Goal: Task Accomplishment & Management: Manage account settings

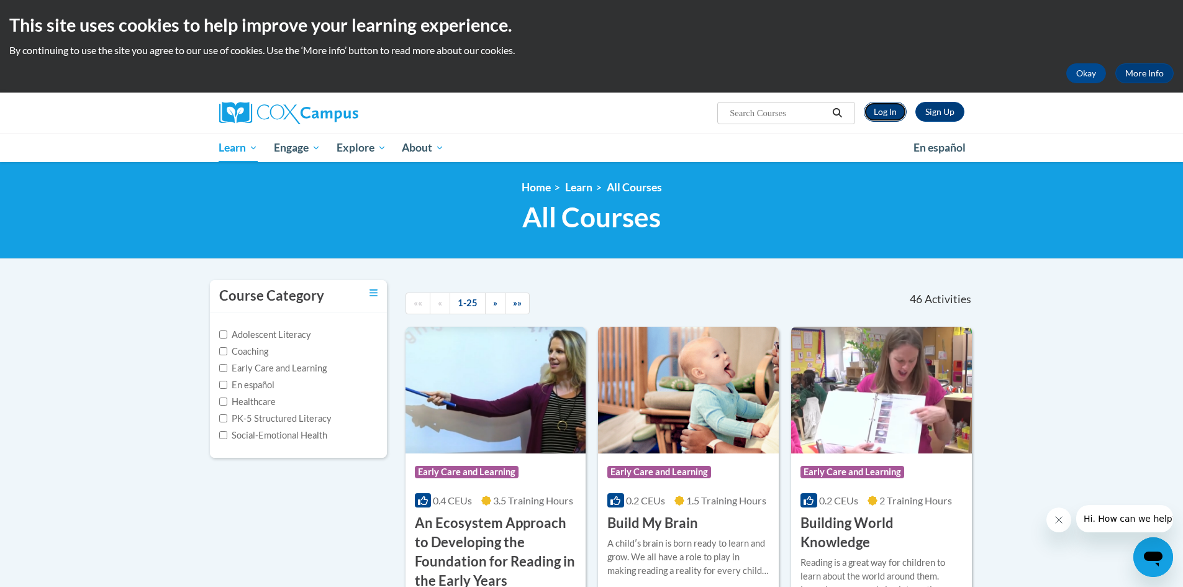
click at [888, 110] on link "Log In" at bounding box center [884, 112] width 43 height 20
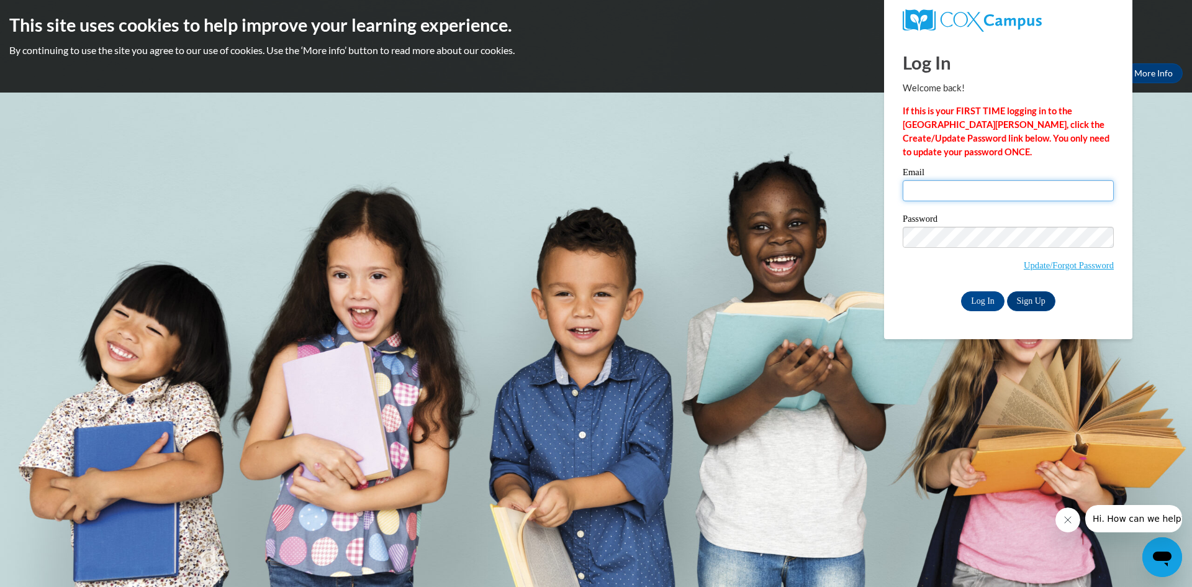
click at [946, 192] on input "Email" at bounding box center [1008, 190] width 211 height 21
type input "chadwickfarm374@gmail.com"
drag, startPoint x: 976, startPoint y: 293, endPoint x: 959, endPoint y: 297, distance: 17.2
click at [959, 297] on div "Log In Sign Up" at bounding box center [1008, 301] width 211 height 20
click at [981, 295] on input "Log In" at bounding box center [982, 301] width 43 height 20
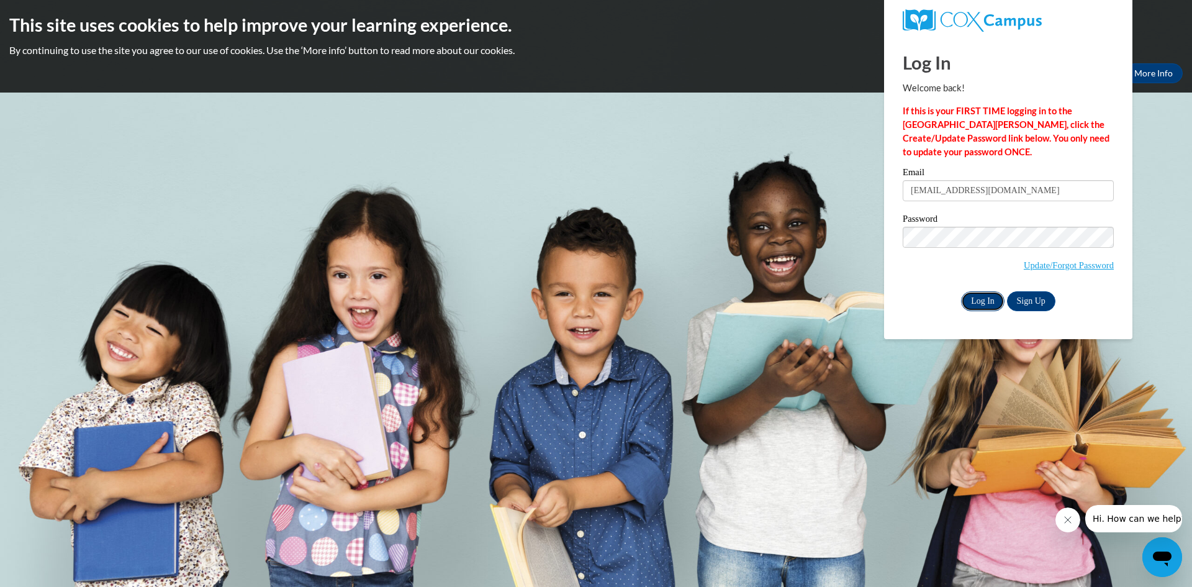
drag, startPoint x: 984, startPoint y: 292, endPoint x: 996, endPoint y: 291, distance: 12.5
click at [985, 291] on input "Log In" at bounding box center [982, 301] width 43 height 20
click at [993, 295] on input "Log In" at bounding box center [982, 301] width 43 height 20
click at [986, 302] on input "Log In" at bounding box center [982, 301] width 43 height 20
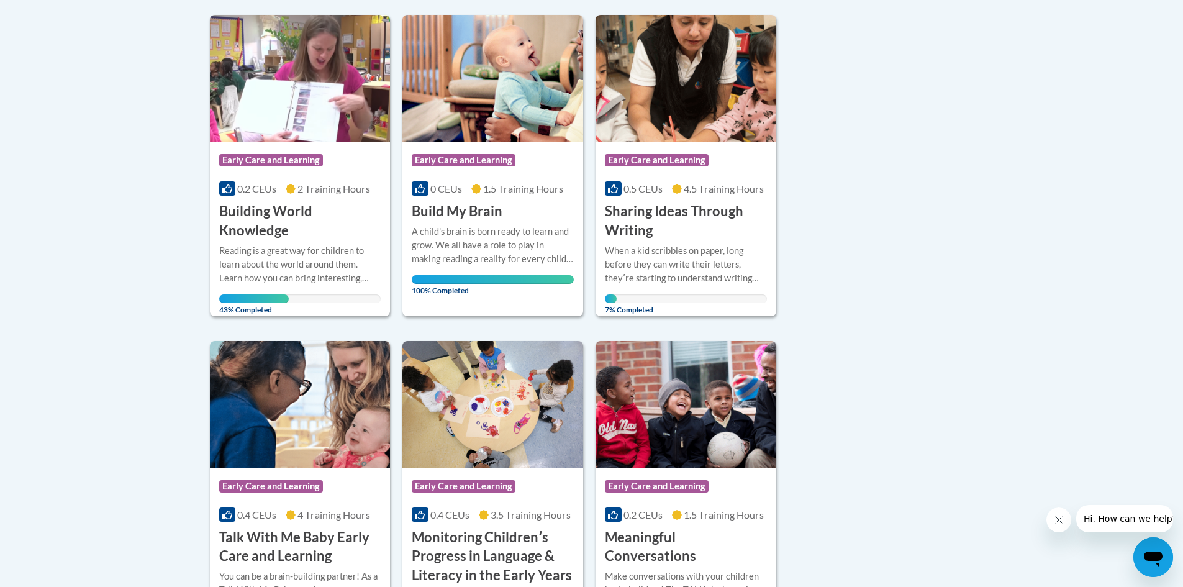
scroll to position [310, 0]
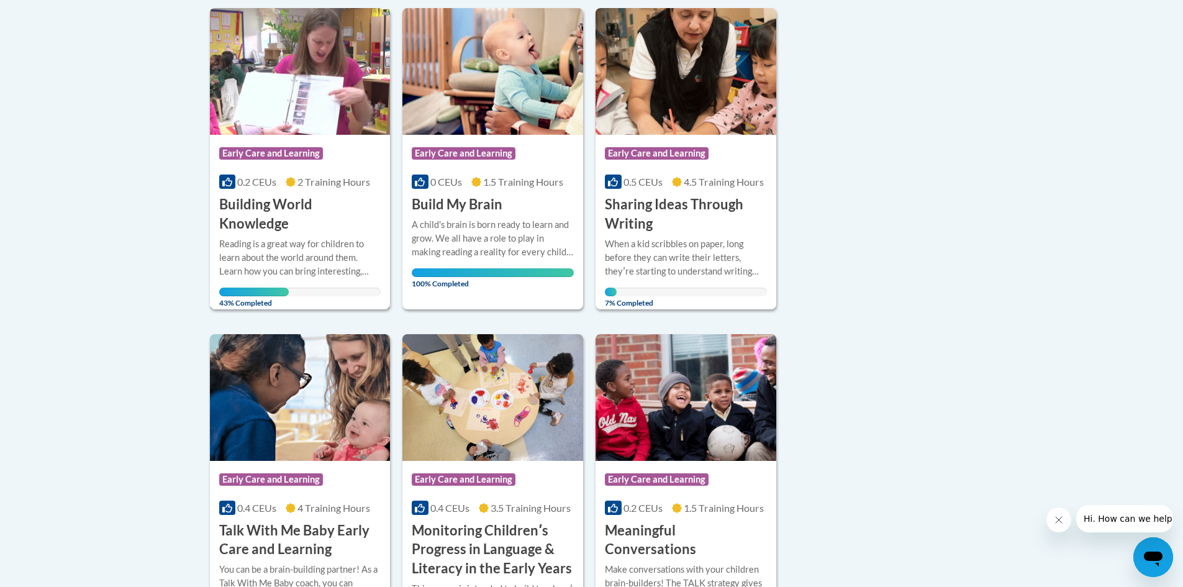
click at [312, 204] on h3 "Building World Knowledge" at bounding box center [300, 214] width 162 height 38
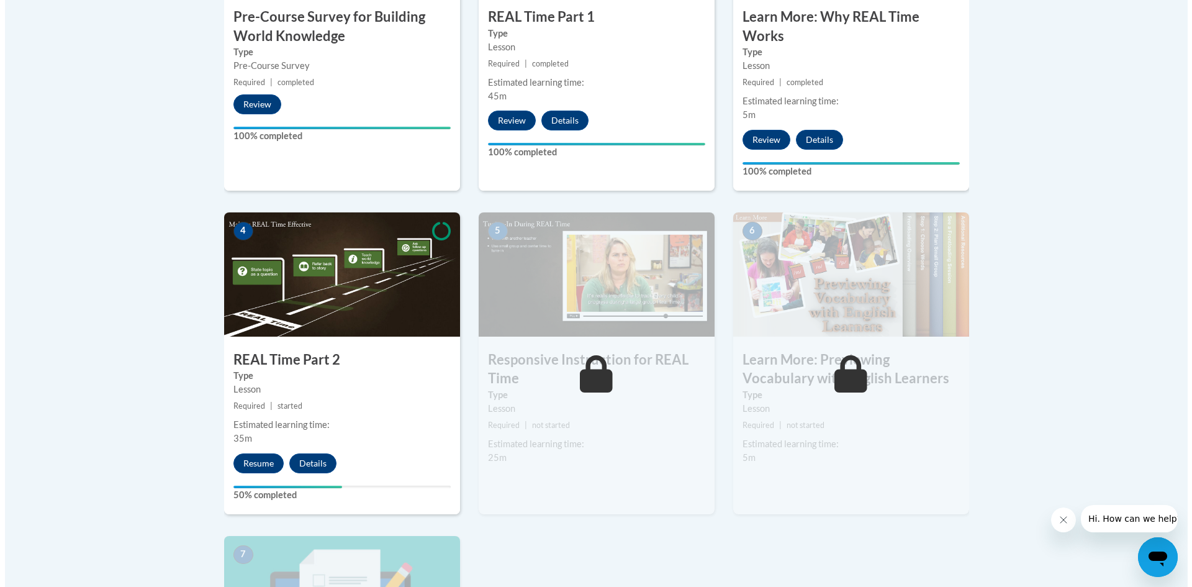
scroll to position [548, 0]
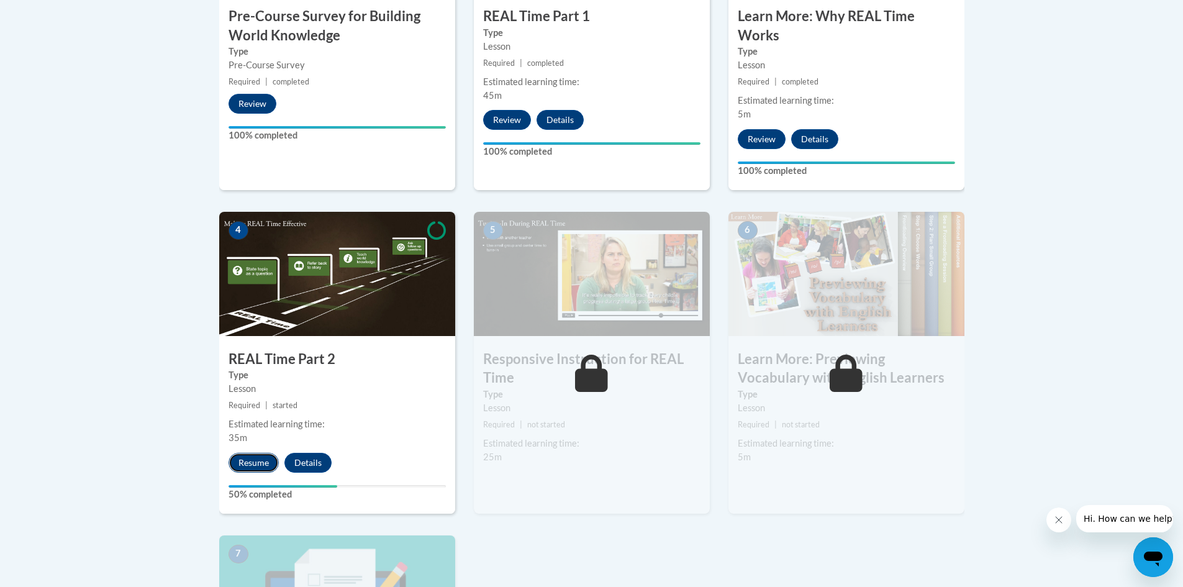
click at [241, 457] on button "Resume" at bounding box center [253, 463] width 50 height 20
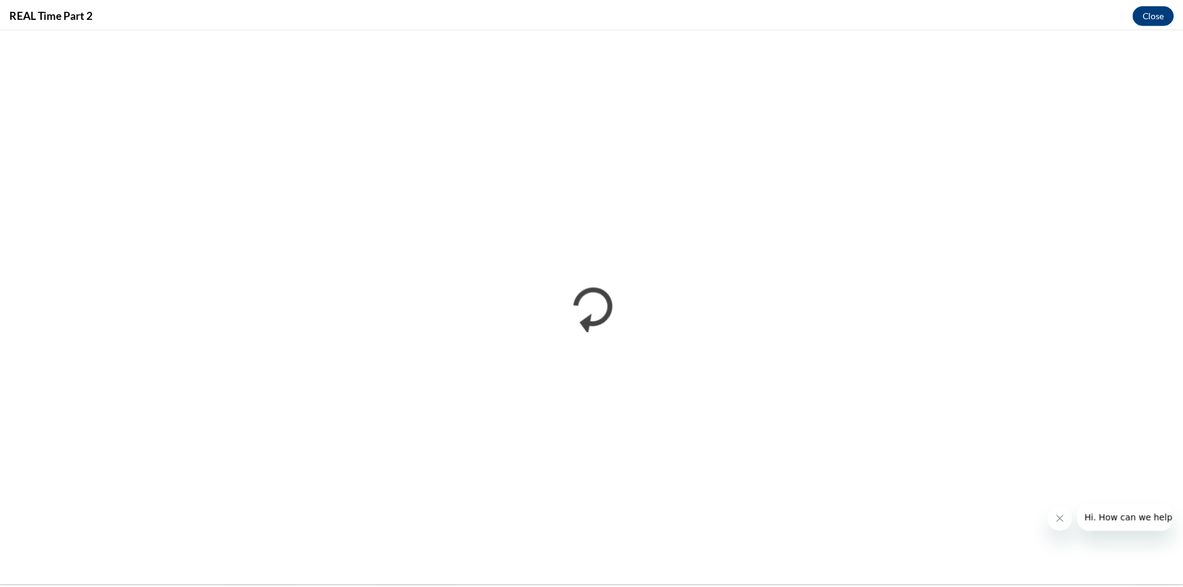
scroll to position [0, 0]
